Goal: Task Accomplishment & Management: Manage account settings

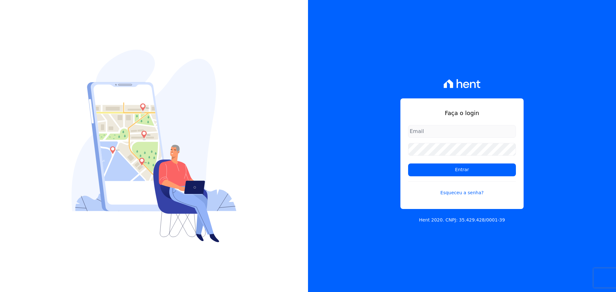
click at [406, 127] on div "Faça o login Entrar Esqueceu a senha?" at bounding box center [461, 154] width 123 height 111
click at [421, 133] on input "email" at bounding box center [462, 131] width 108 height 13
type input "[PERSON_NAME][EMAIL_ADDRESS][DOMAIN_NAME]"
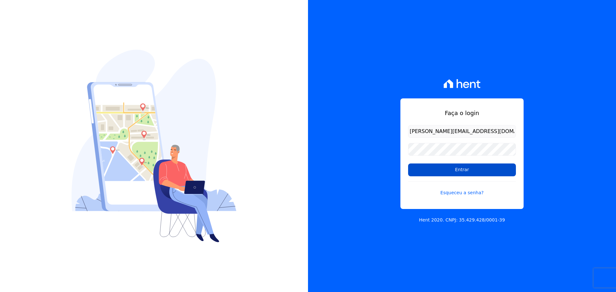
click at [443, 170] on input "Entrar" at bounding box center [462, 170] width 108 height 13
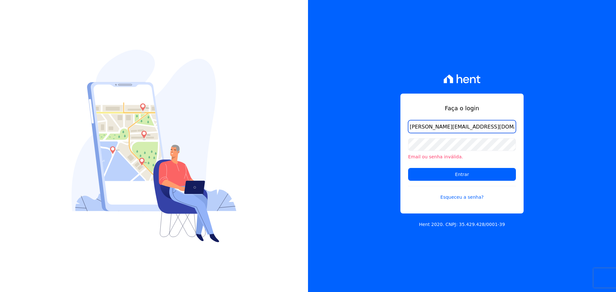
click at [422, 130] on input "[PERSON_NAME][EMAIL_ADDRESS][DOMAIN_NAME]" at bounding box center [462, 126] width 108 height 13
click at [436, 181] on form "[PERSON_NAME][EMAIL_ADDRESS][DOMAIN_NAME] Email ou senha inválida. Entrar Esque…" at bounding box center [462, 164] width 108 height 88
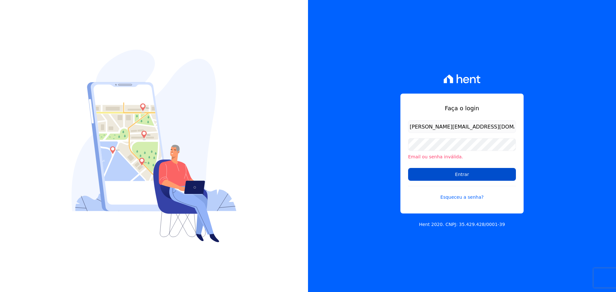
click at [438, 175] on input "Entrar" at bounding box center [462, 174] width 108 height 13
